Goal: Check status

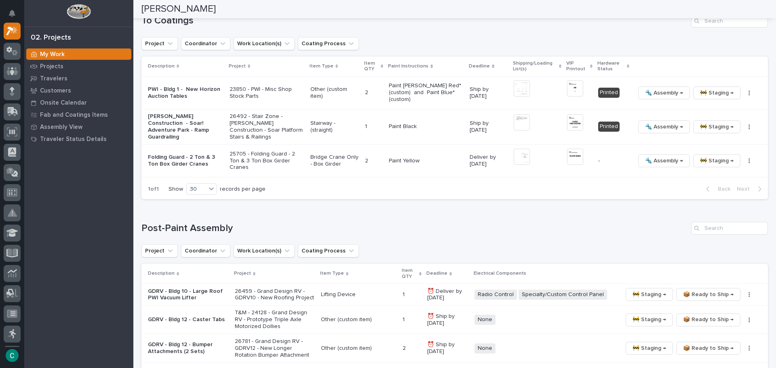
scroll to position [853, 0]
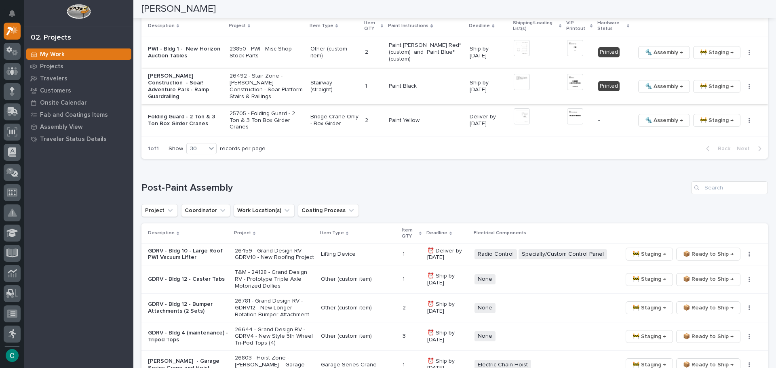
click at [572, 82] on img at bounding box center [575, 82] width 16 height 16
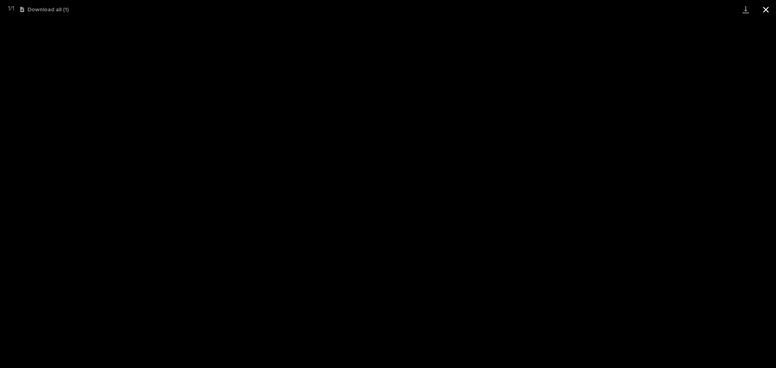
click at [765, 8] on button "Close gallery" at bounding box center [766, 9] width 20 height 19
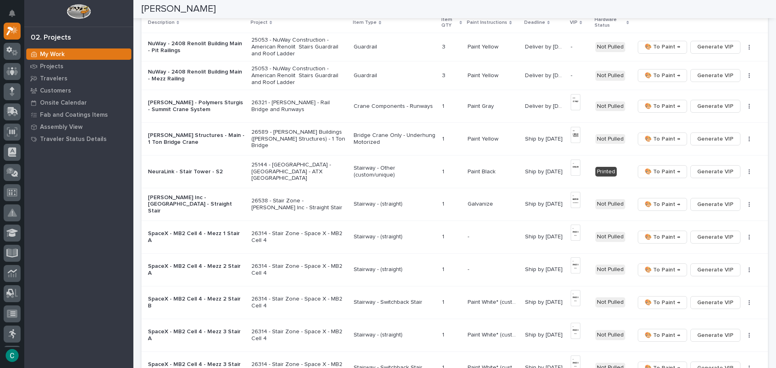
scroll to position [85, 0]
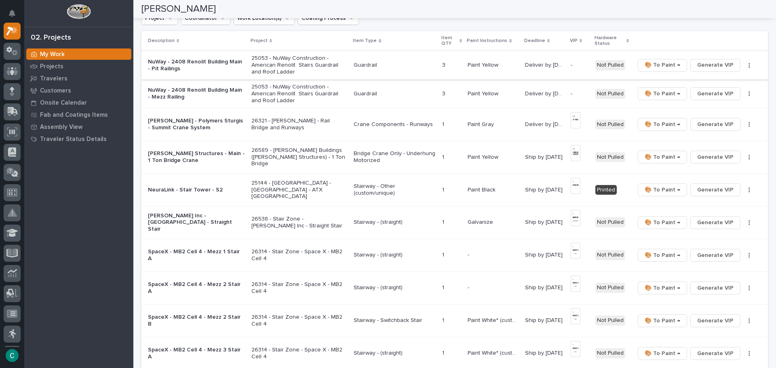
click at [706, 65] on span "Generate VIP" at bounding box center [715, 65] width 36 height 10
click at [697, 97] on span "Generate VIP" at bounding box center [715, 94] width 36 height 10
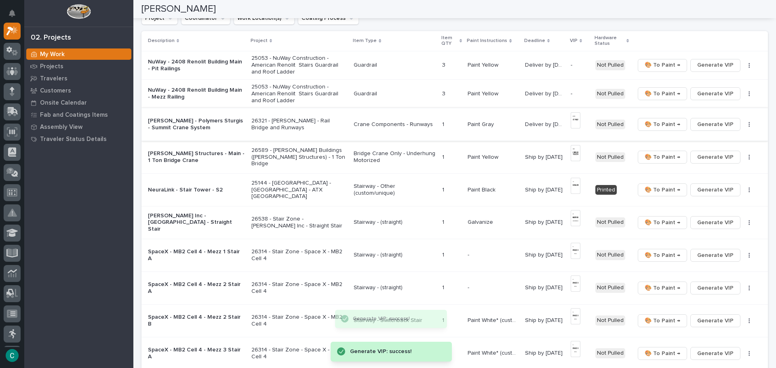
click at [576, 123] on img at bounding box center [576, 120] width 10 height 16
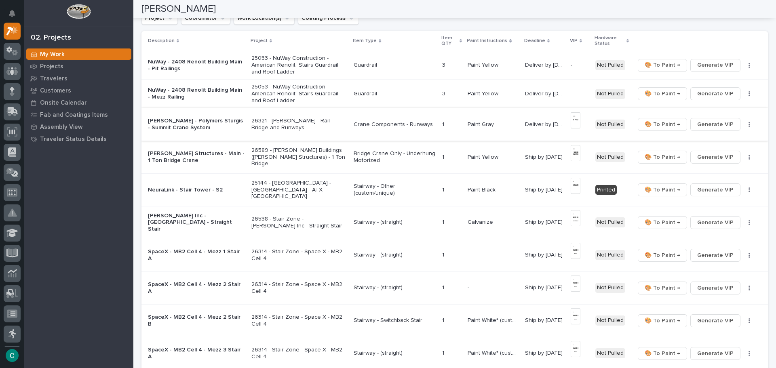
click at [354, 95] on p "Guardrail" at bounding box center [395, 94] width 82 height 7
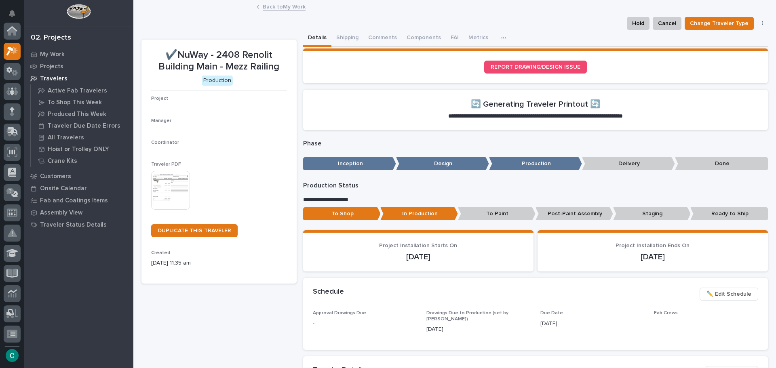
scroll to position [20, 0]
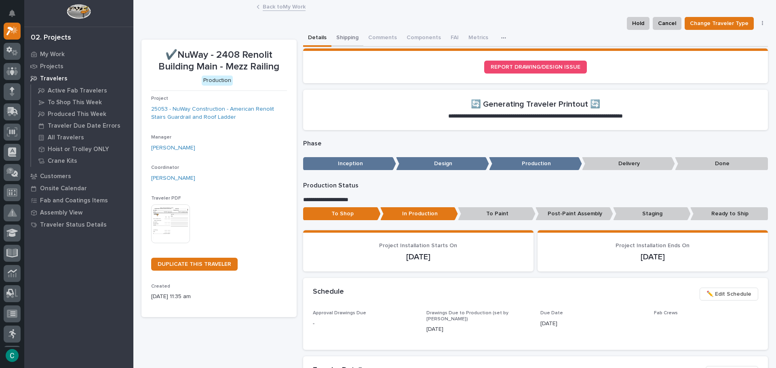
click at [349, 37] on button "Shipping" at bounding box center [347, 38] width 32 height 17
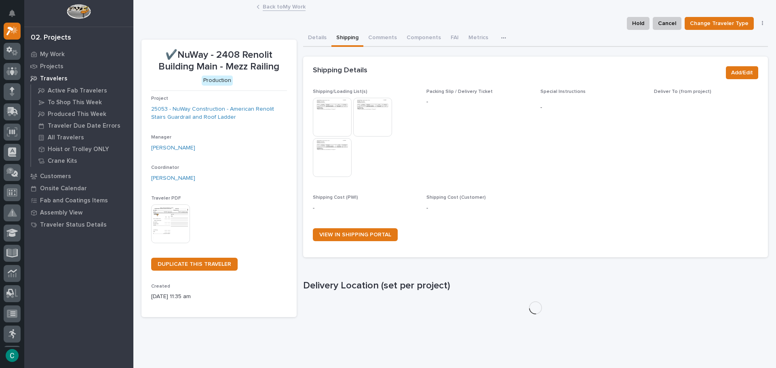
click at [330, 111] on img at bounding box center [332, 117] width 39 height 39
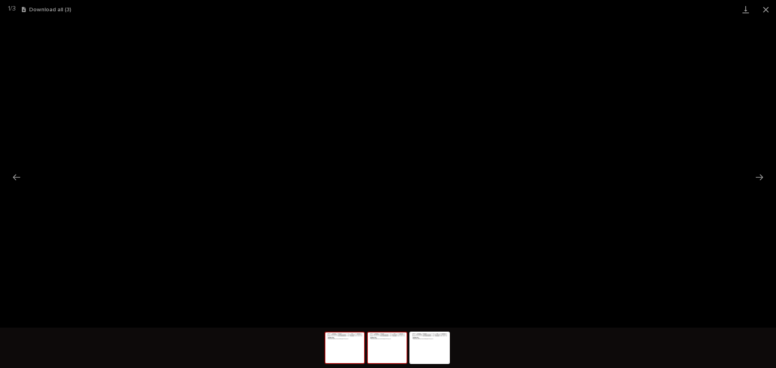
click at [382, 351] on img at bounding box center [387, 348] width 39 height 31
click at [429, 342] on img at bounding box center [429, 348] width 39 height 31
click at [768, 11] on button "Close gallery" at bounding box center [766, 9] width 20 height 19
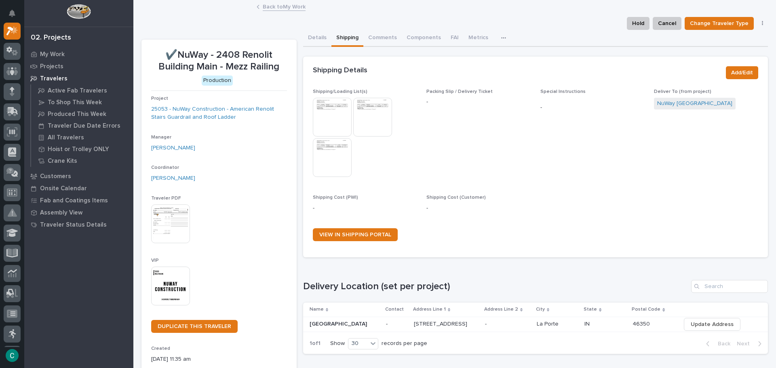
click at [285, 9] on link "Back to My Work" at bounding box center [284, 6] width 43 height 9
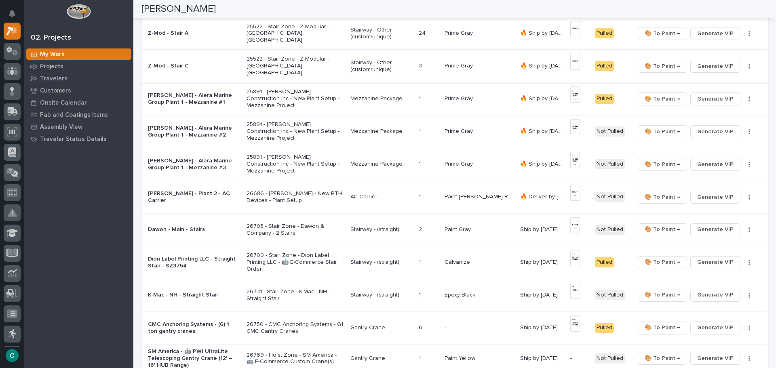
scroll to position [323, 0]
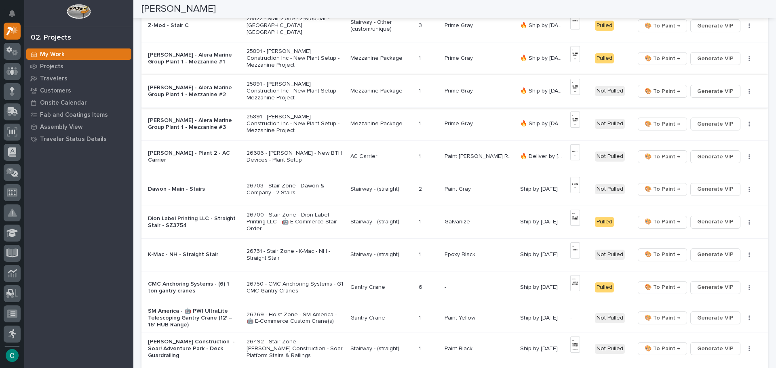
click at [574, 87] on img at bounding box center [575, 87] width 10 height 16
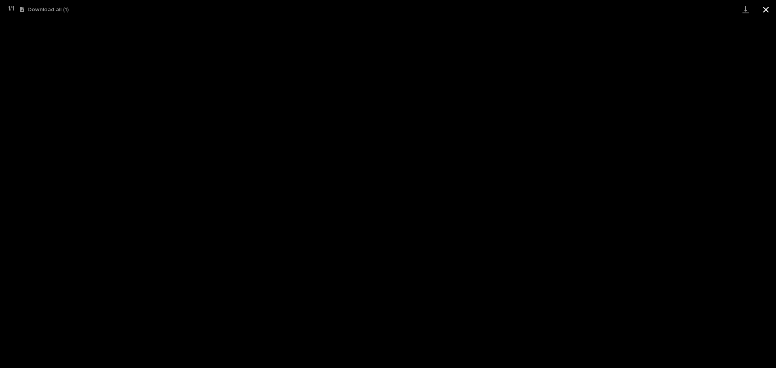
click at [765, 8] on button "Close gallery" at bounding box center [766, 9] width 20 height 19
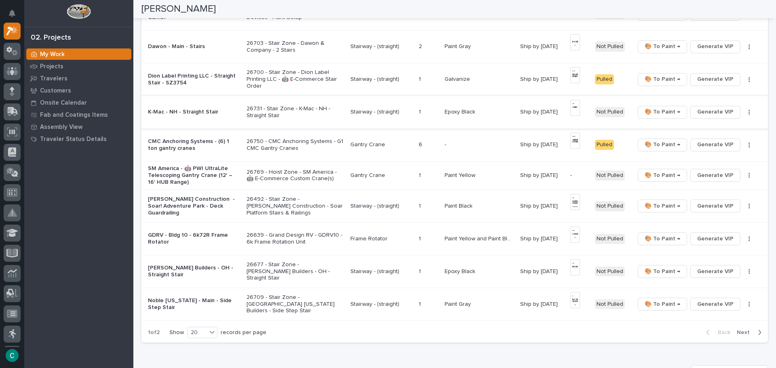
scroll to position [485, 0]
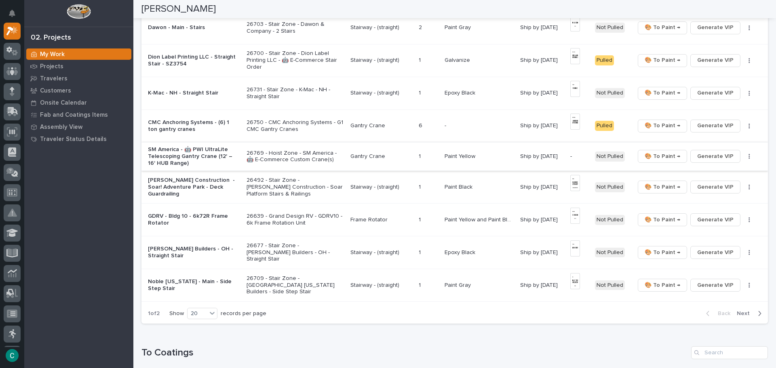
click at [725, 156] on span "Generate VIP" at bounding box center [715, 157] width 36 height 10
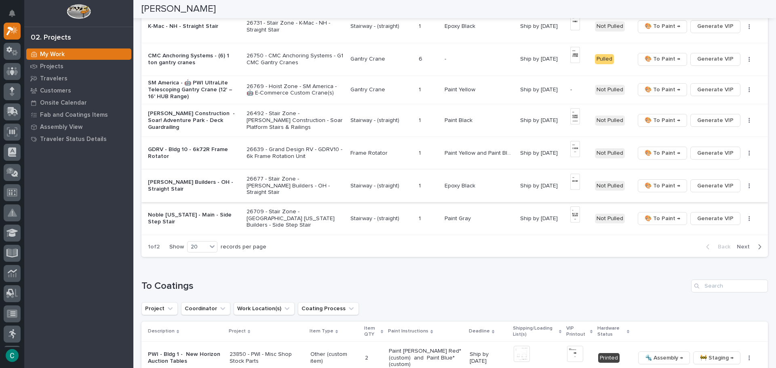
scroll to position [566, 0]
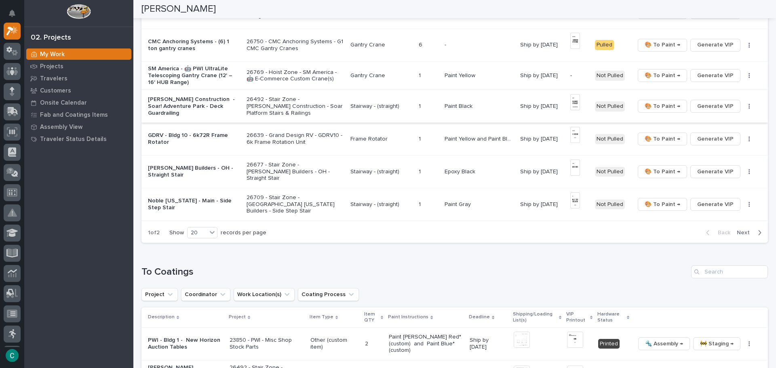
click at [575, 101] on img at bounding box center [575, 102] width 10 height 16
click at [574, 168] on img at bounding box center [575, 168] width 10 height 16
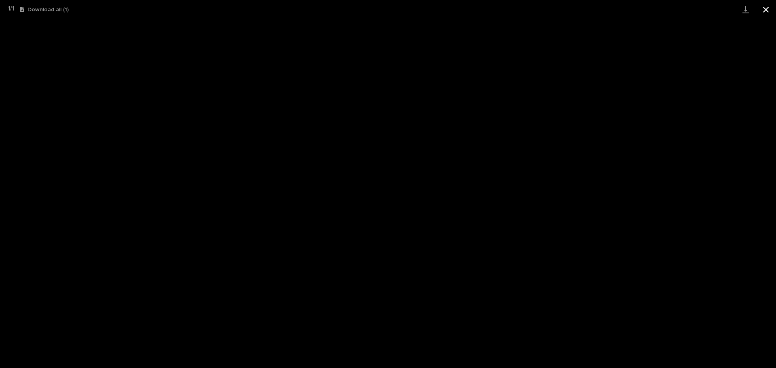
click at [766, 4] on button "Close gallery" at bounding box center [766, 9] width 20 height 19
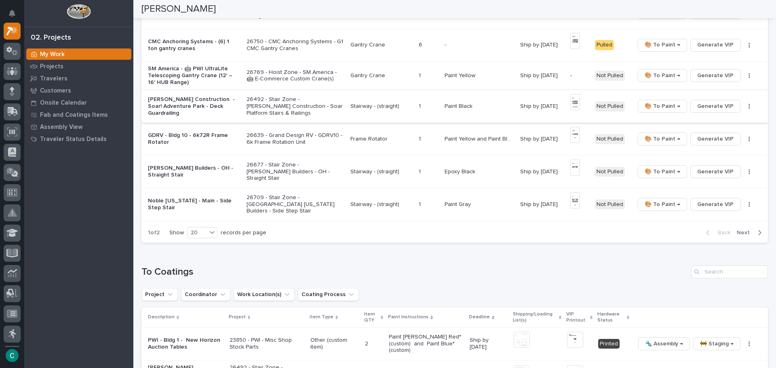
click at [530, 171] on p "Ship by [DATE]" at bounding box center [539, 171] width 39 height 8
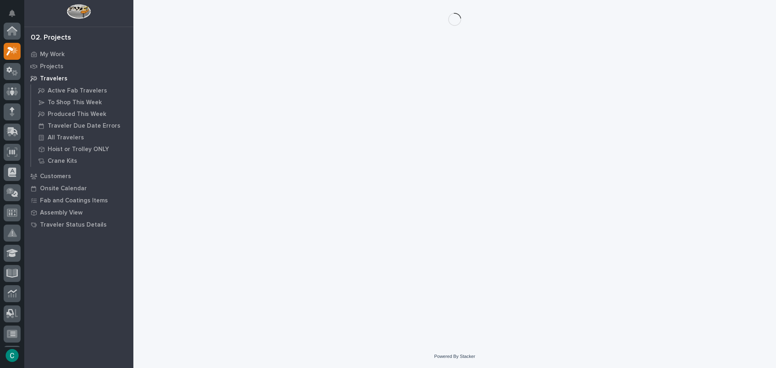
scroll to position [20, 0]
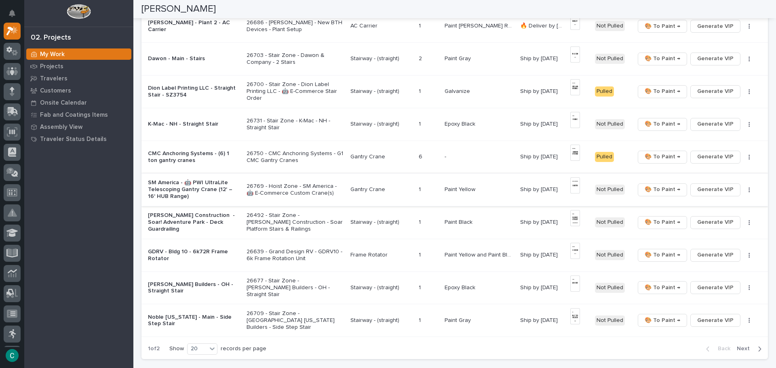
scroll to position [566, 0]
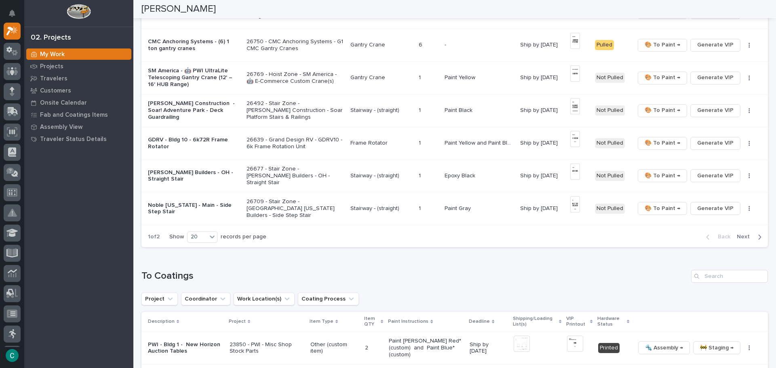
click at [382, 112] on p "Stairway - (straight)" at bounding box center [381, 110] width 62 height 7
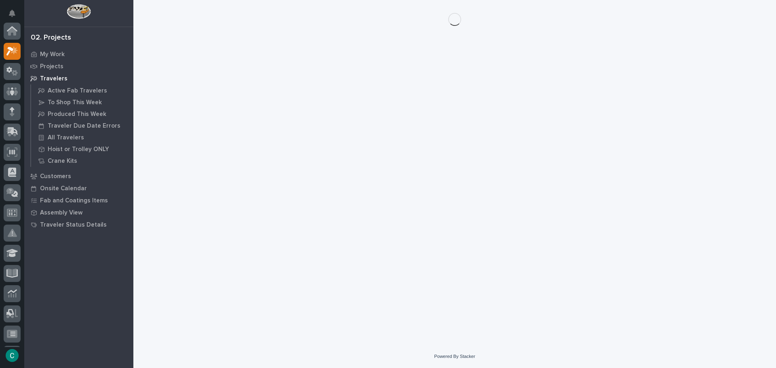
scroll to position [20, 0]
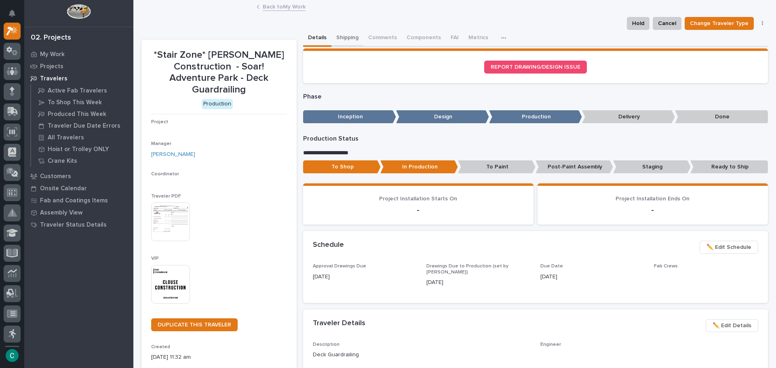
click at [350, 37] on button "Shipping" at bounding box center [347, 38] width 32 height 17
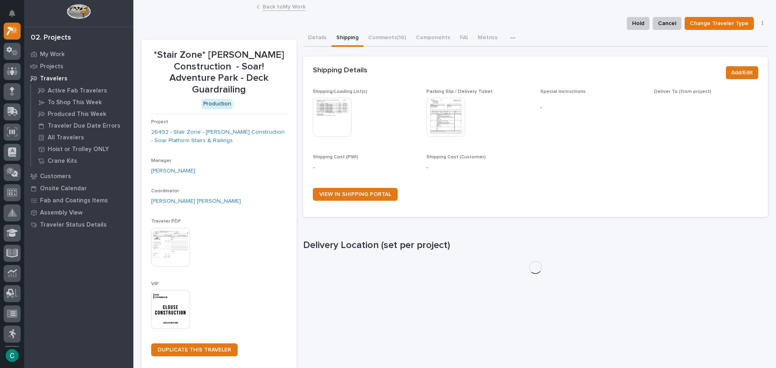
click at [325, 133] on img at bounding box center [332, 117] width 39 height 39
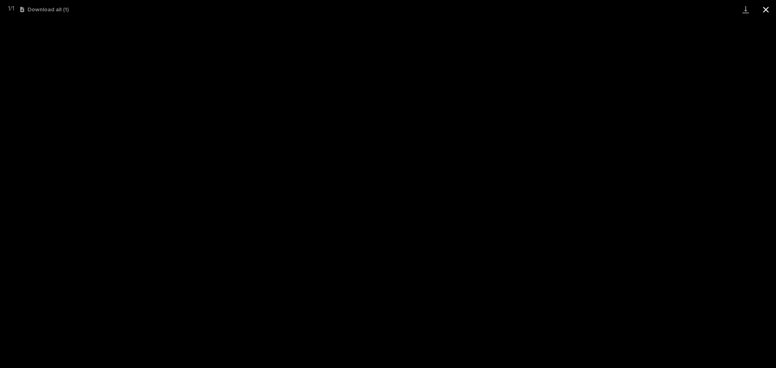
click at [767, 12] on button "Close gallery" at bounding box center [766, 9] width 20 height 19
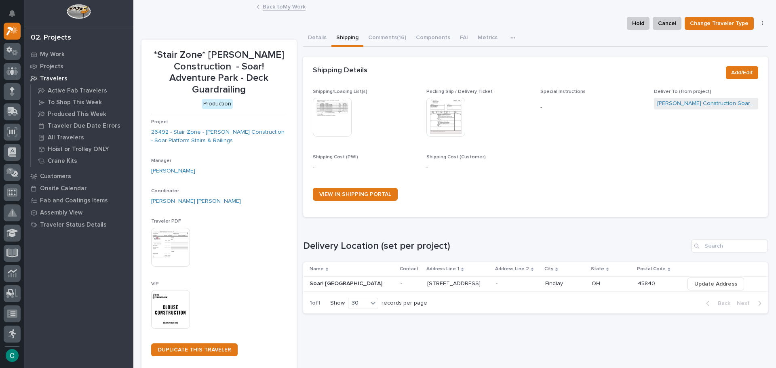
click at [295, 9] on link "Back to My Work" at bounding box center [284, 6] width 43 height 9
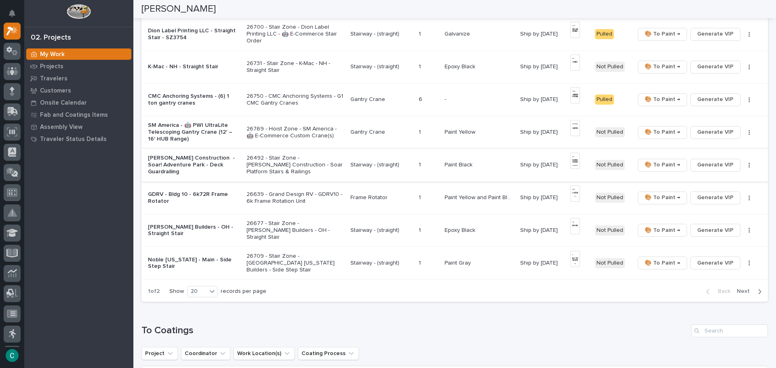
scroll to position [526, 0]
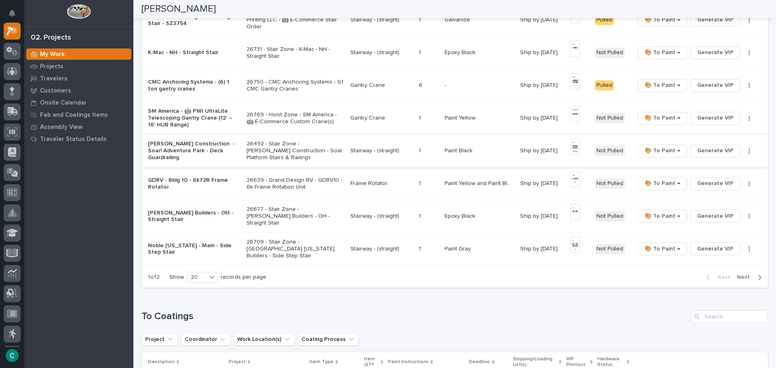
click at [572, 150] on img at bounding box center [575, 147] width 10 height 16
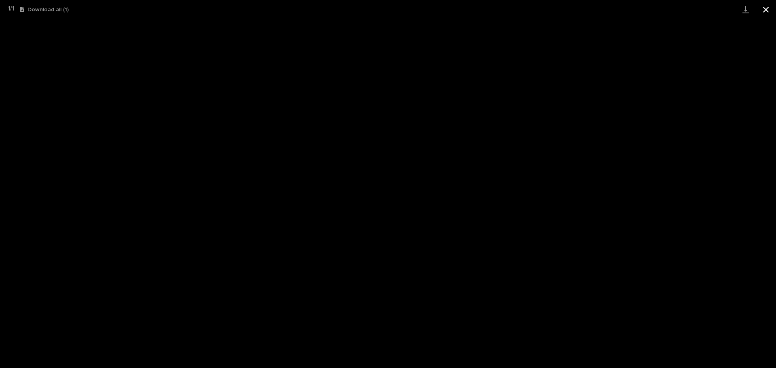
click at [769, 8] on button "Close gallery" at bounding box center [766, 9] width 20 height 19
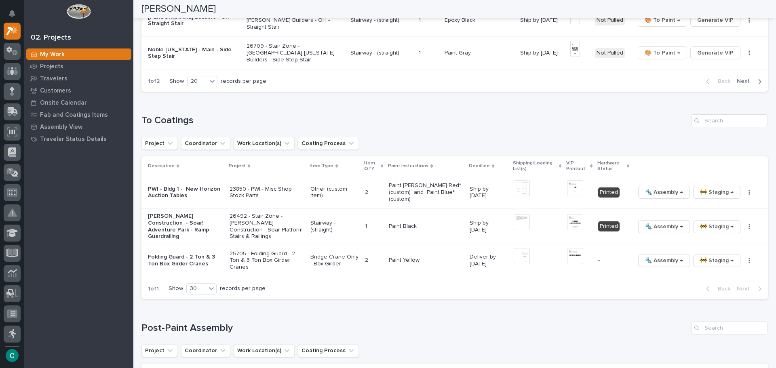
scroll to position [728, 0]
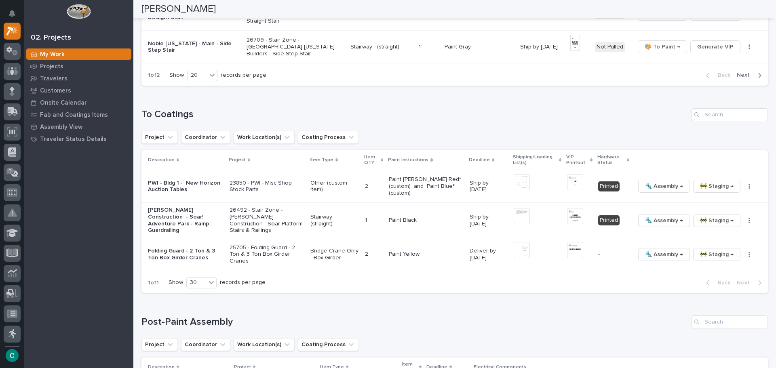
click at [755, 75] on div "button" at bounding box center [758, 75] width 7 height 7
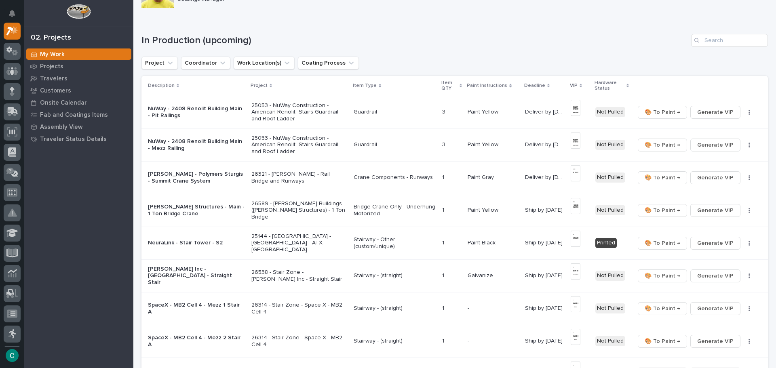
scroll to position [0, 0]
